Goal: Find contact information: Find contact information

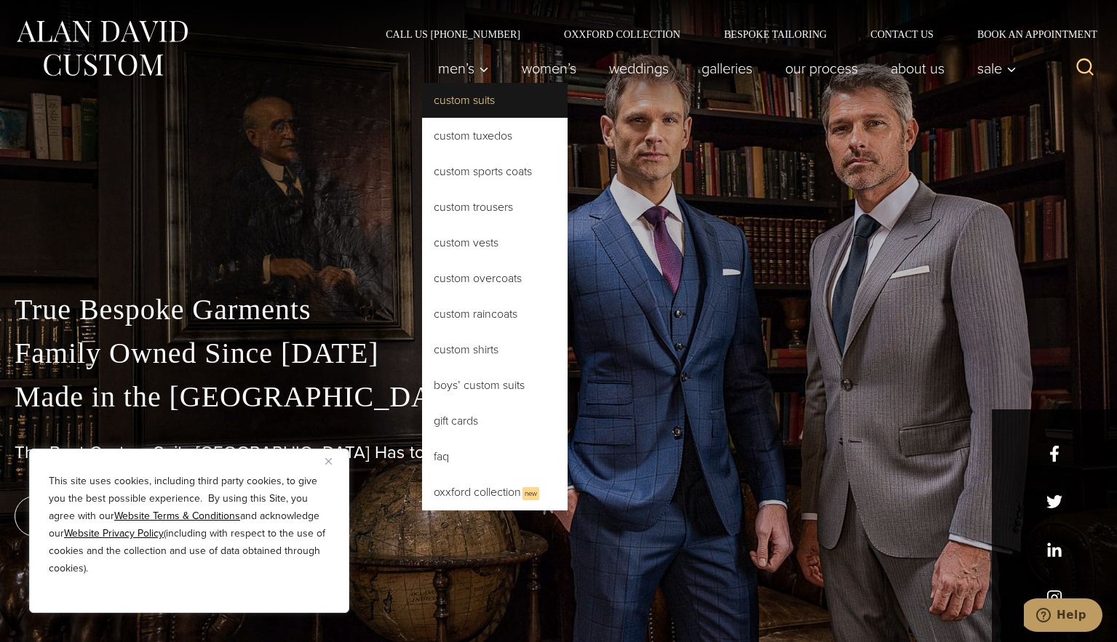
click at [449, 99] on link "Custom Suits" at bounding box center [494, 100] width 145 height 35
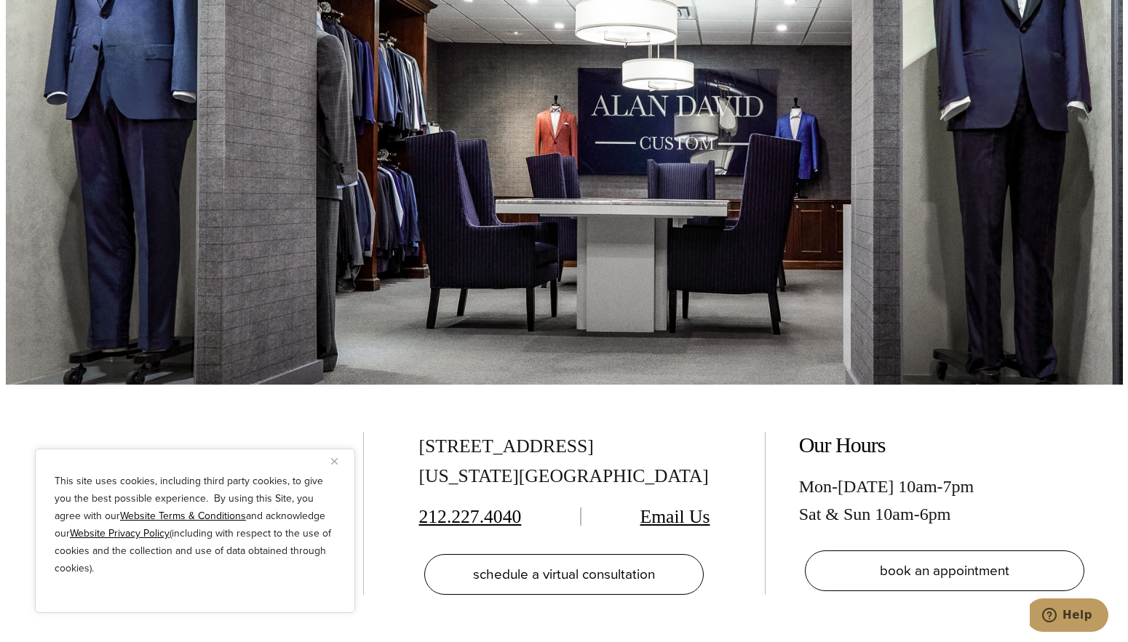
scroll to position [8402, 0]
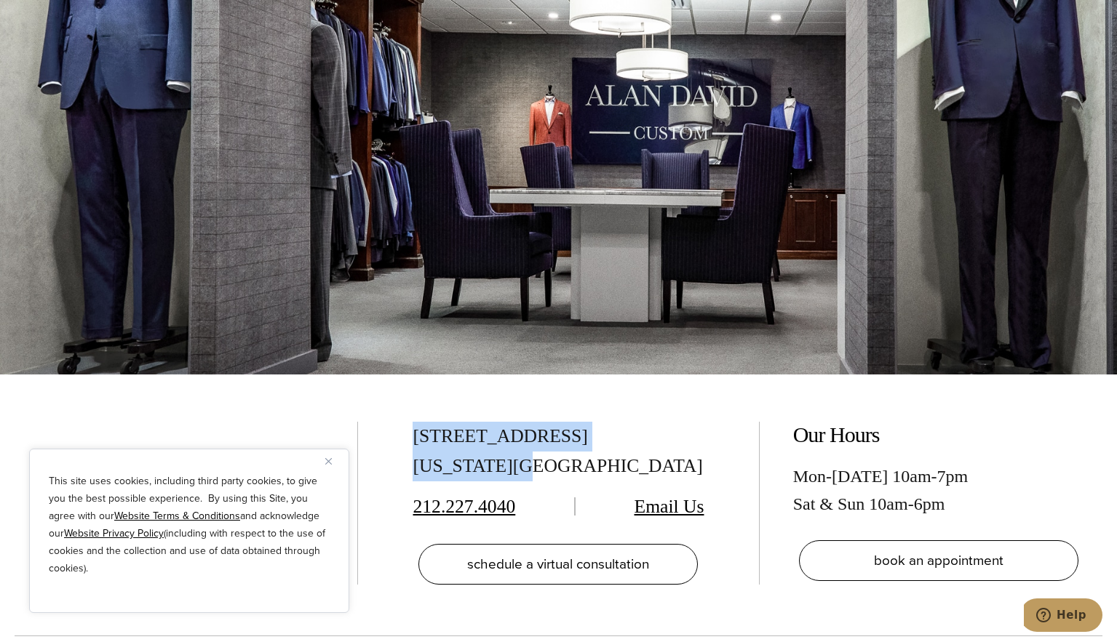
drag, startPoint x: 521, startPoint y: 414, endPoint x: 413, endPoint y: 381, distance: 112.5
click at [413, 422] on div "[STREET_ADDRESS][US_STATE]" at bounding box center [557, 452] width 291 height 60
copy div "[STREET_ADDRESS][US_STATE]"
